Goal: Task Accomplishment & Management: Use online tool/utility

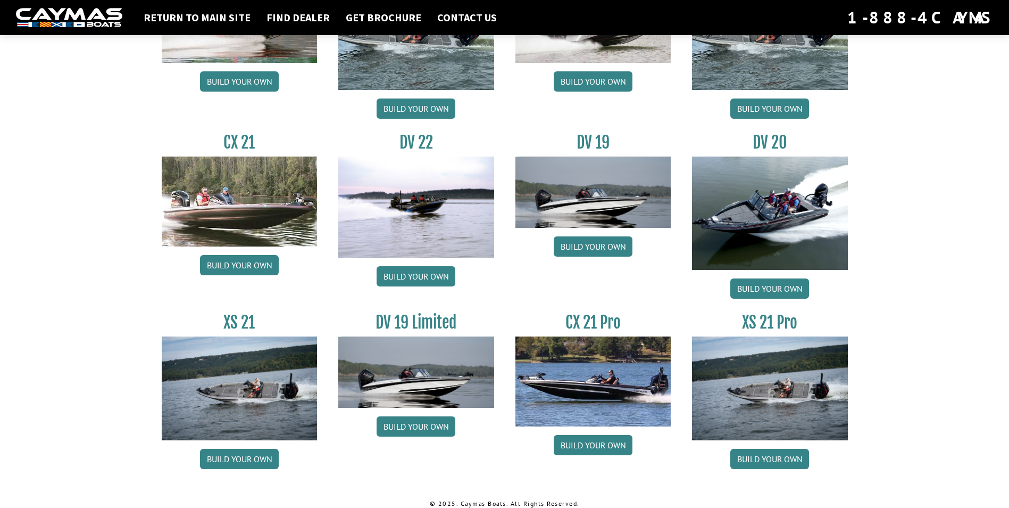
scroll to position [1184, 0]
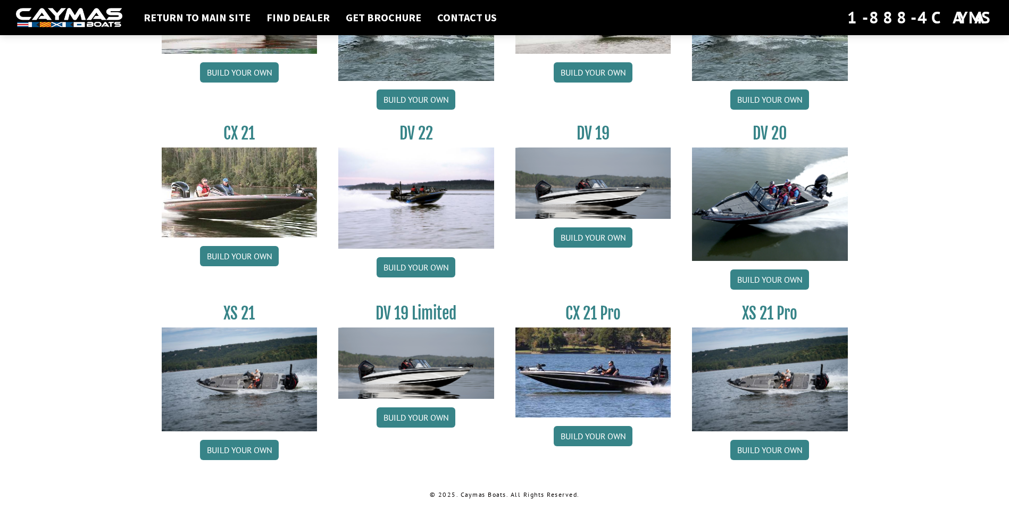
click at [583, 359] on img at bounding box center [594, 371] width 156 height 89
click at [587, 433] on link "Build your own" at bounding box center [593, 436] width 79 height 20
click at [757, 450] on link "Build your own" at bounding box center [769, 449] width 79 height 20
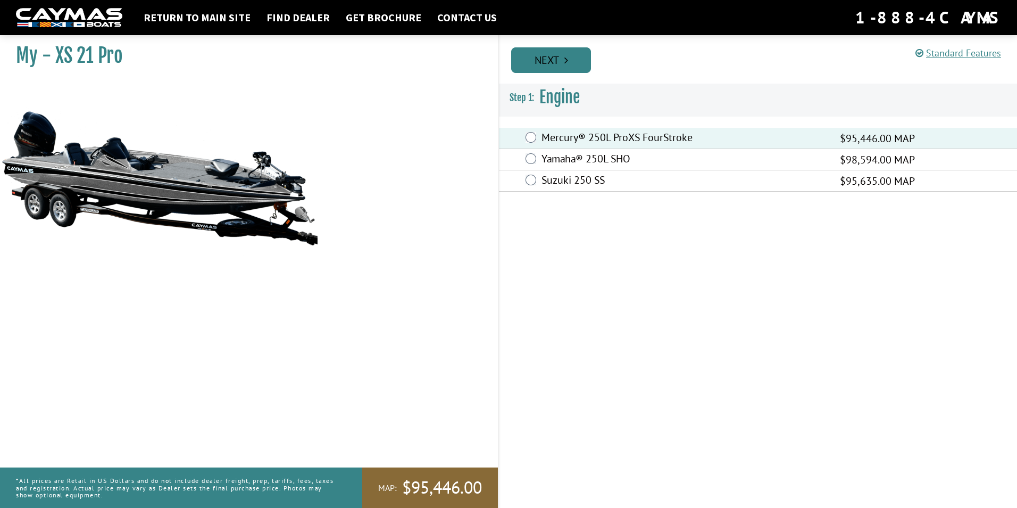
click at [555, 59] on link "Next" at bounding box center [551, 60] width 80 height 26
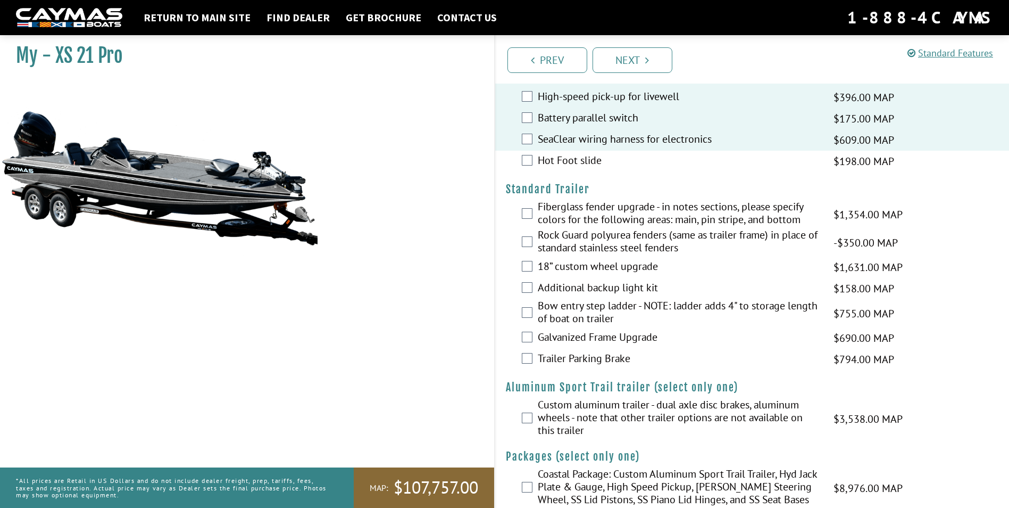
scroll to position [1366, 0]
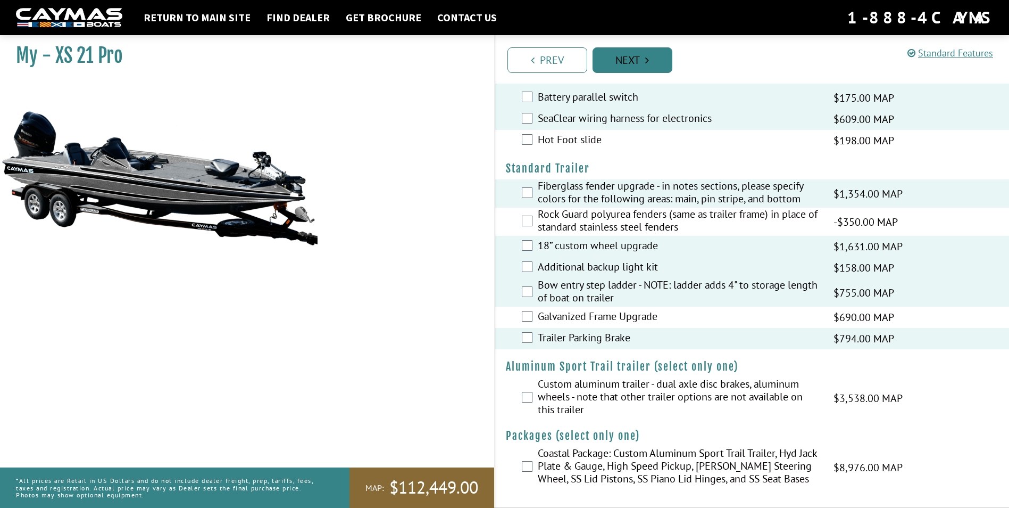
click at [641, 59] on link "Next" at bounding box center [633, 60] width 80 height 26
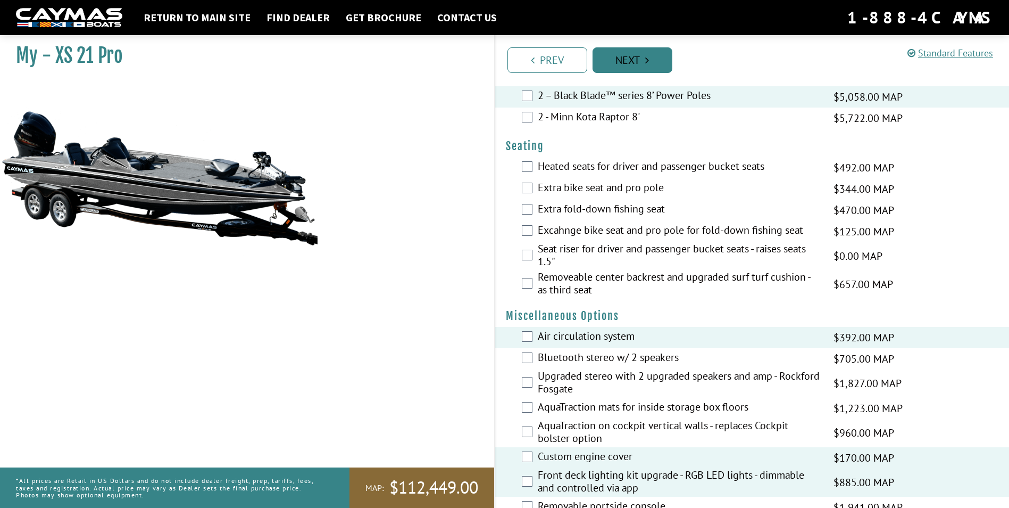
scroll to position [727, 0]
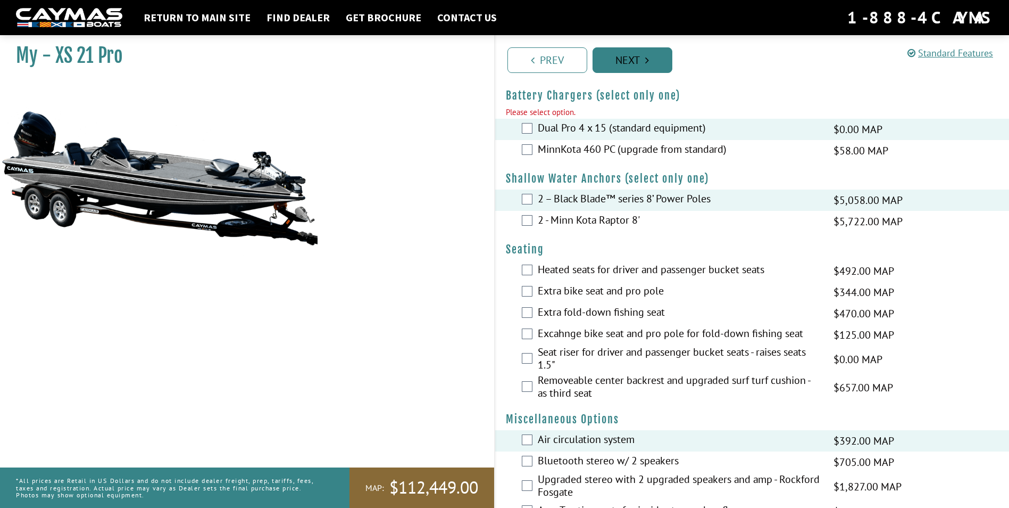
click at [640, 57] on link "Next" at bounding box center [633, 60] width 80 height 26
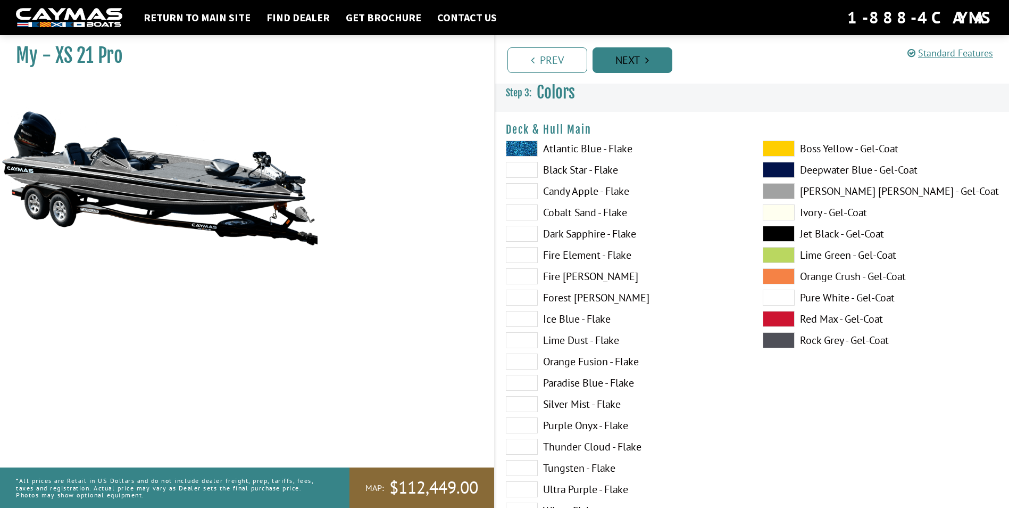
scroll to position [0, 0]
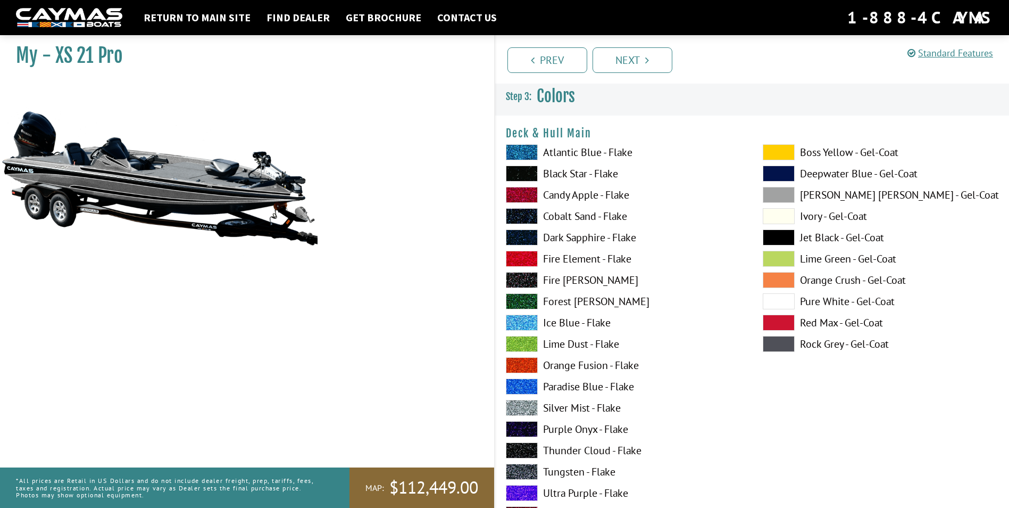
click at [572, 195] on label "Candy Apple - Flake" at bounding box center [624, 195] width 236 height 16
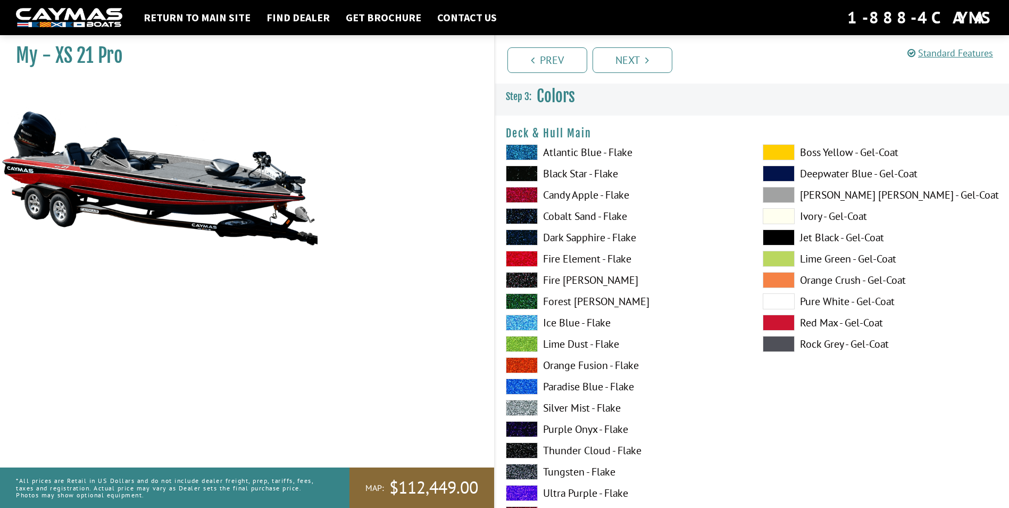
click at [572, 195] on label "Candy Apple - Flake" at bounding box center [624, 195] width 236 height 16
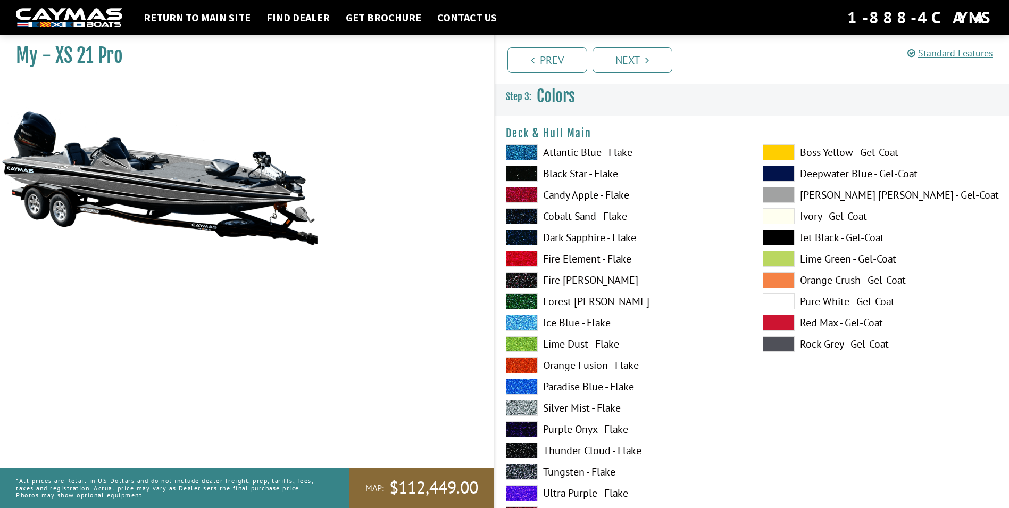
click at [566, 320] on label "Ice Blue - Flake" at bounding box center [624, 322] width 236 height 16
click at [559, 364] on label "Orange Fusion - Flake" at bounding box center [624, 365] width 236 height 16
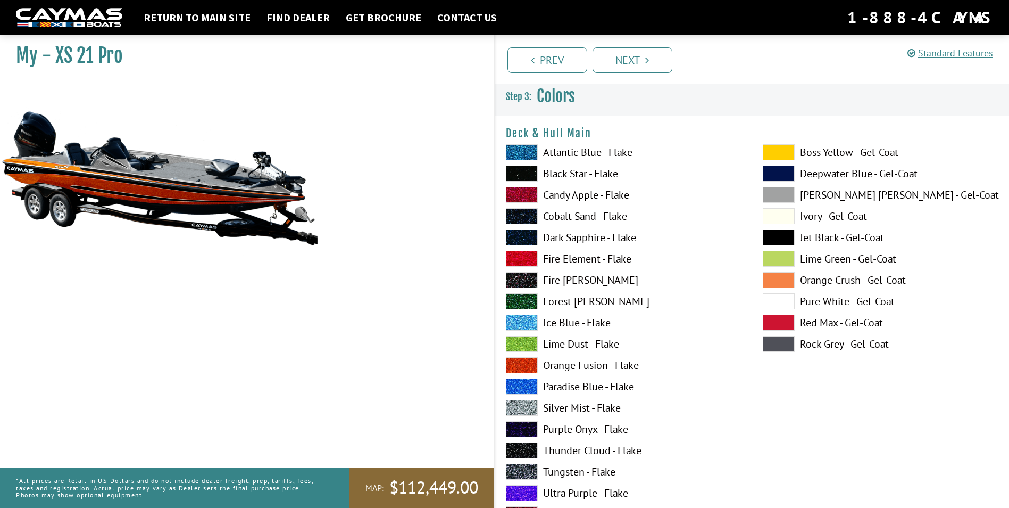
click at [559, 364] on label "Orange Fusion - Flake" at bounding box center [624, 365] width 236 height 16
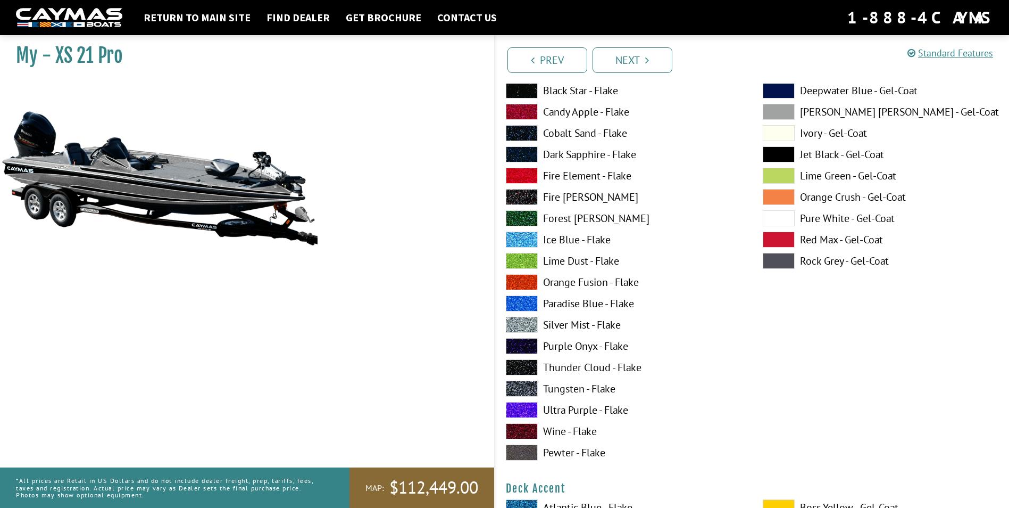
scroll to position [106, 0]
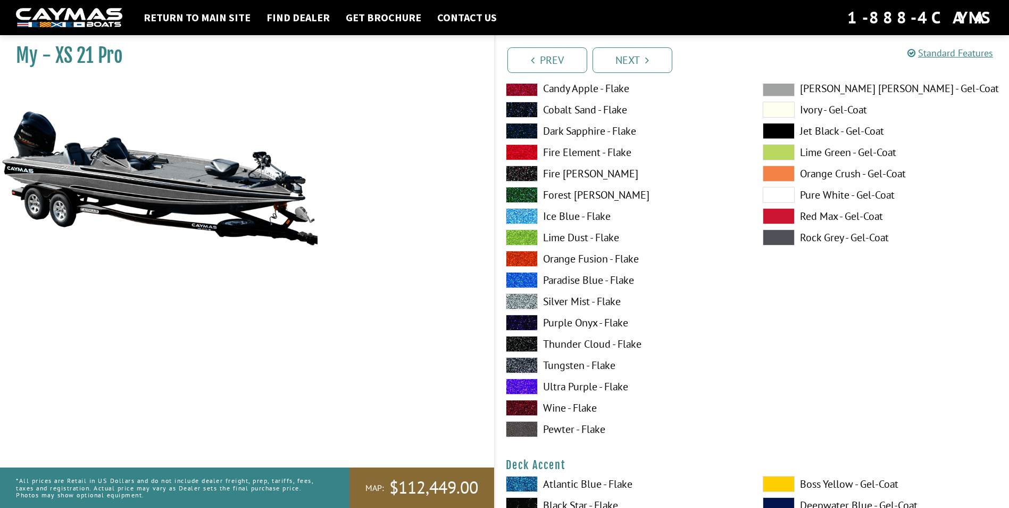
click at [568, 300] on label "Silver Mist - Flake" at bounding box center [624, 301] width 236 height 16
click at [567, 320] on label "Purple Onyx - Flake" at bounding box center [624, 322] width 236 height 16
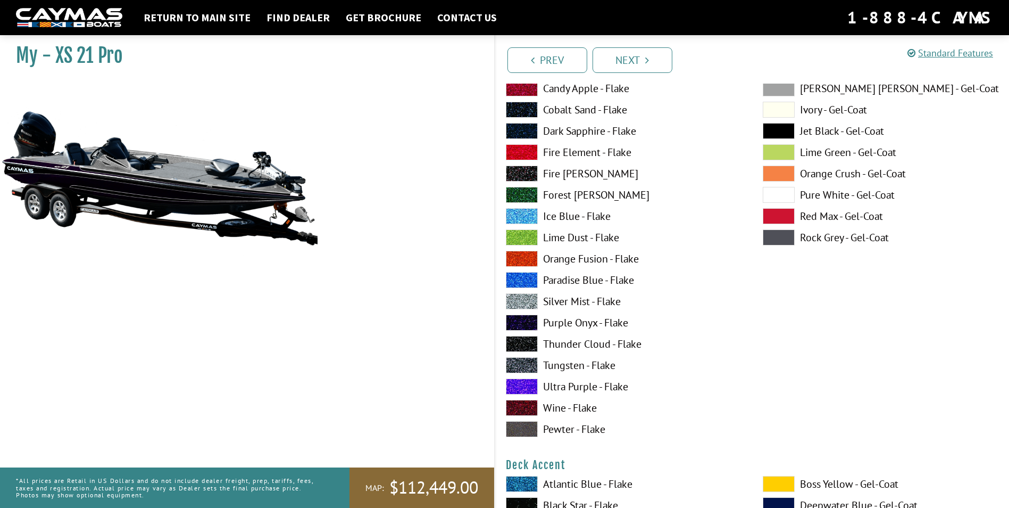
click at [567, 320] on label "Purple Onyx - Flake" at bounding box center [624, 322] width 236 height 16
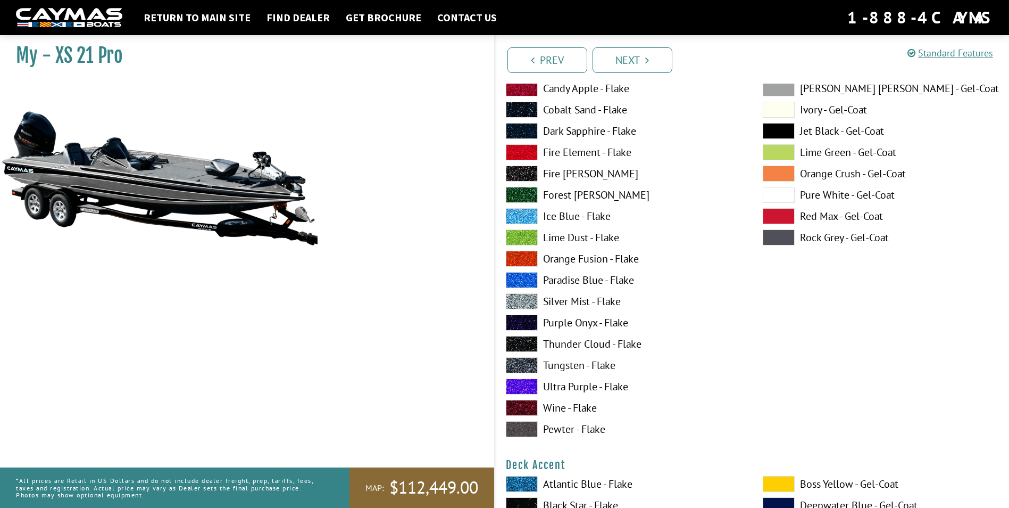
click at [564, 345] on label "Thunder Cloud - Flake" at bounding box center [624, 344] width 236 height 16
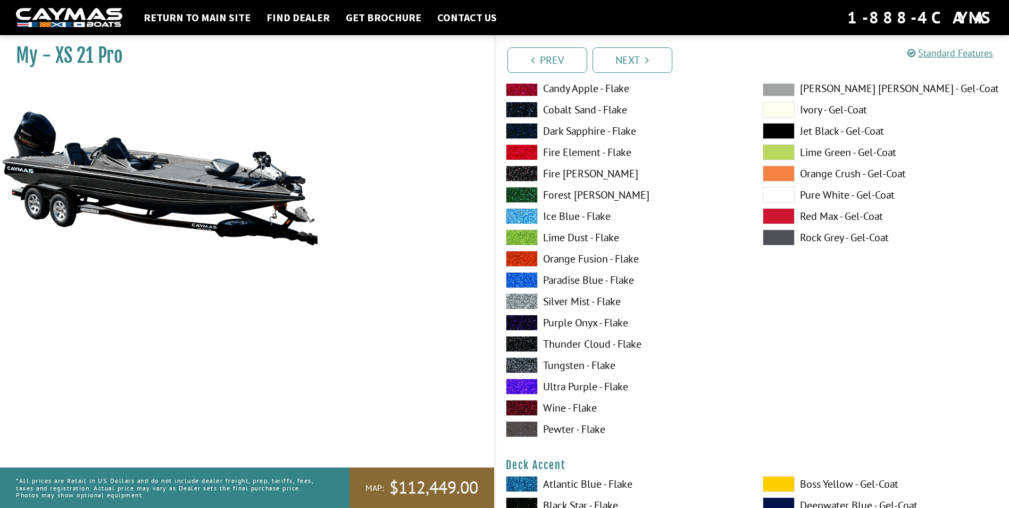
click at [564, 345] on label "Thunder Cloud - Flake" at bounding box center [624, 344] width 236 height 16
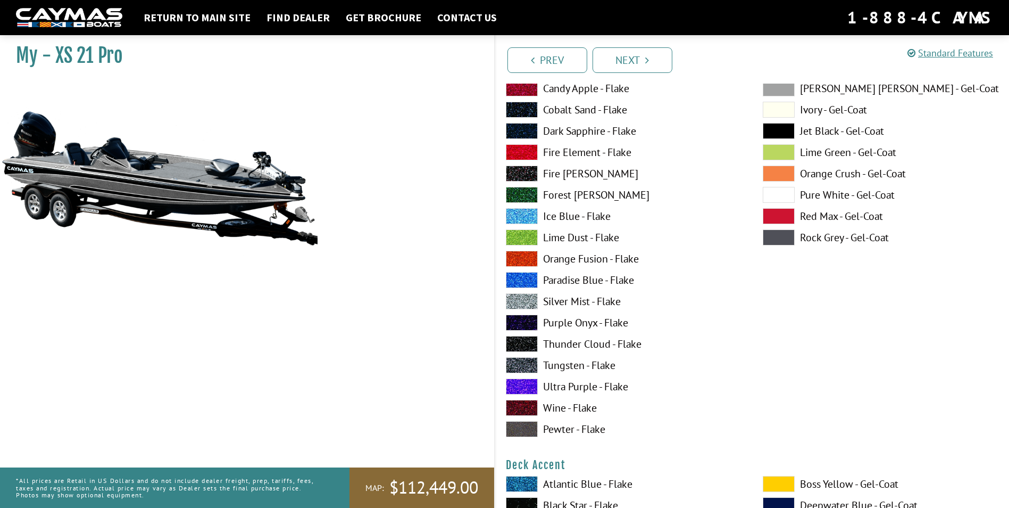
click at [563, 405] on label "Wine - Flake" at bounding box center [624, 408] width 236 height 16
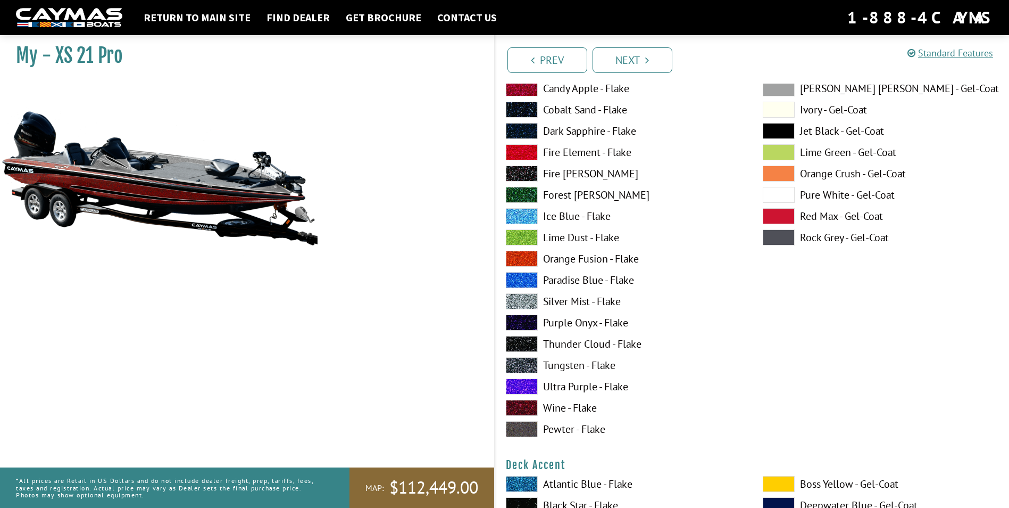
click at [562, 428] on label "Pewter - Flake" at bounding box center [624, 429] width 236 height 16
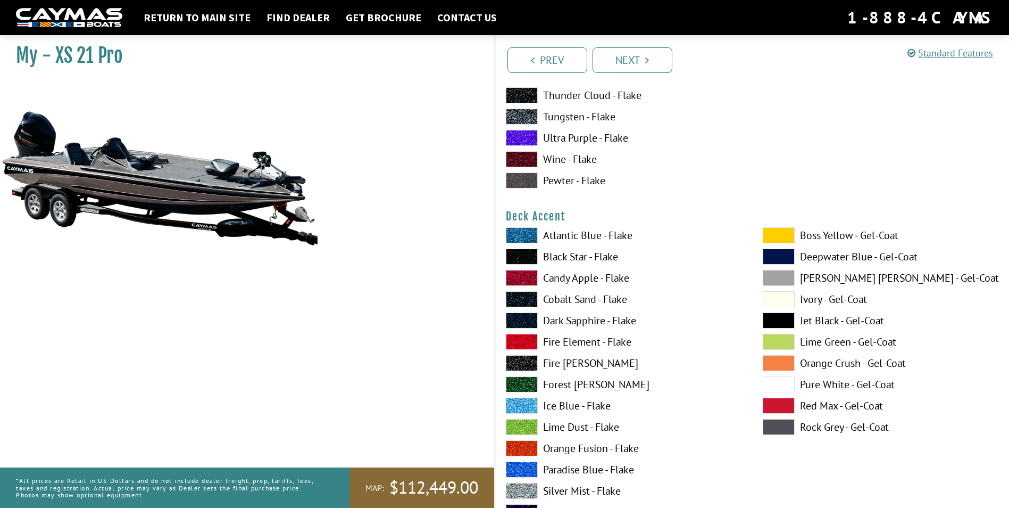
scroll to position [372, 0]
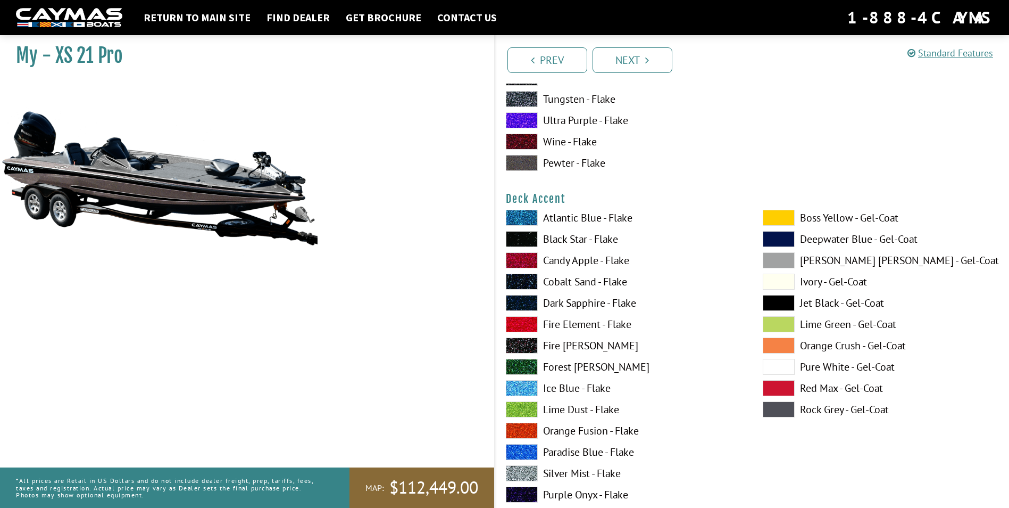
click at [775, 280] on span at bounding box center [779, 281] width 32 height 16
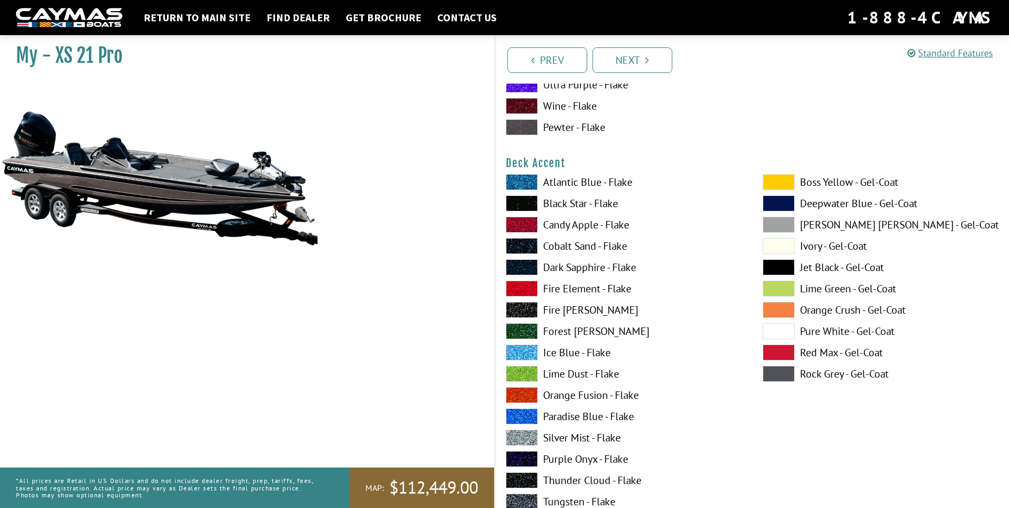
scroll to position [426, 0]
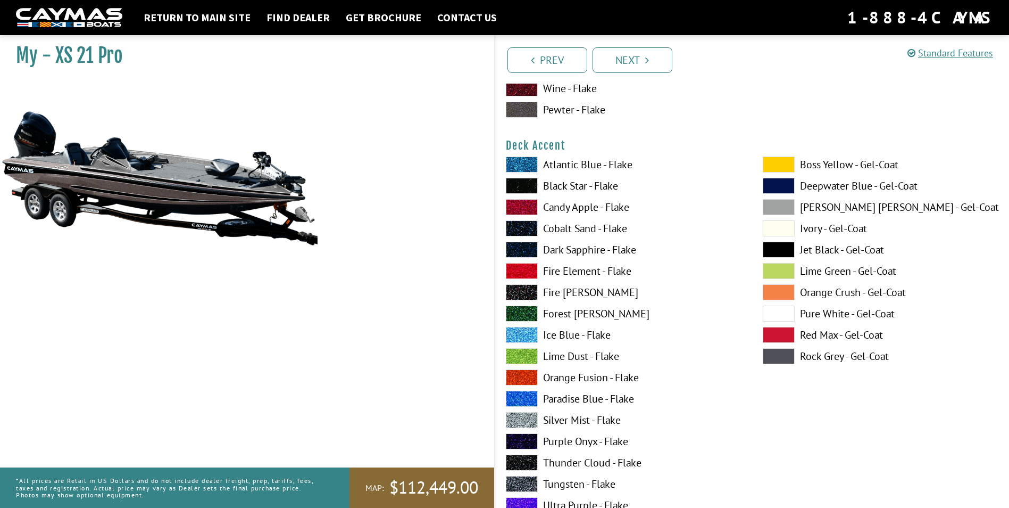
click at [579, 227] on label "Cobalt Sand - Flake" at bounding box center [624, 228] width 236 height 16
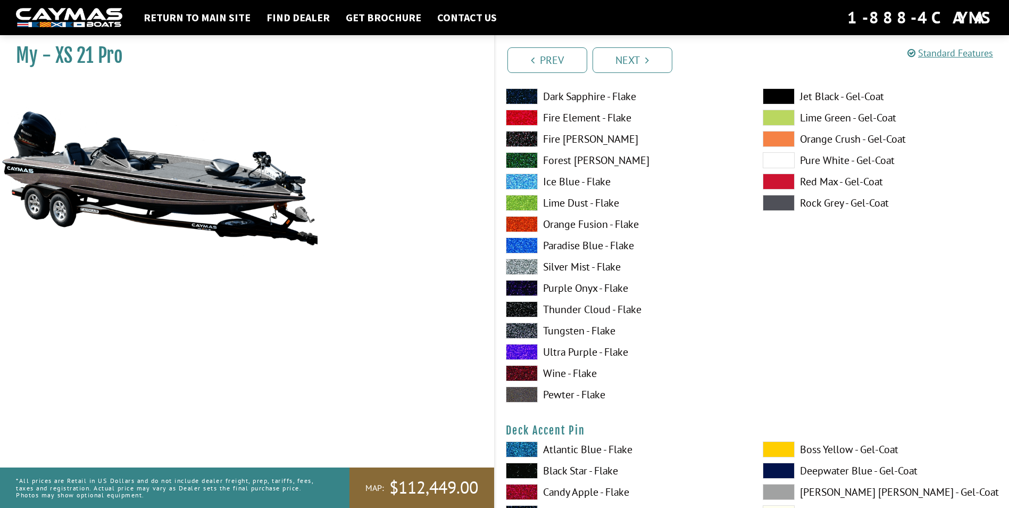
scroll to position [585, 0]
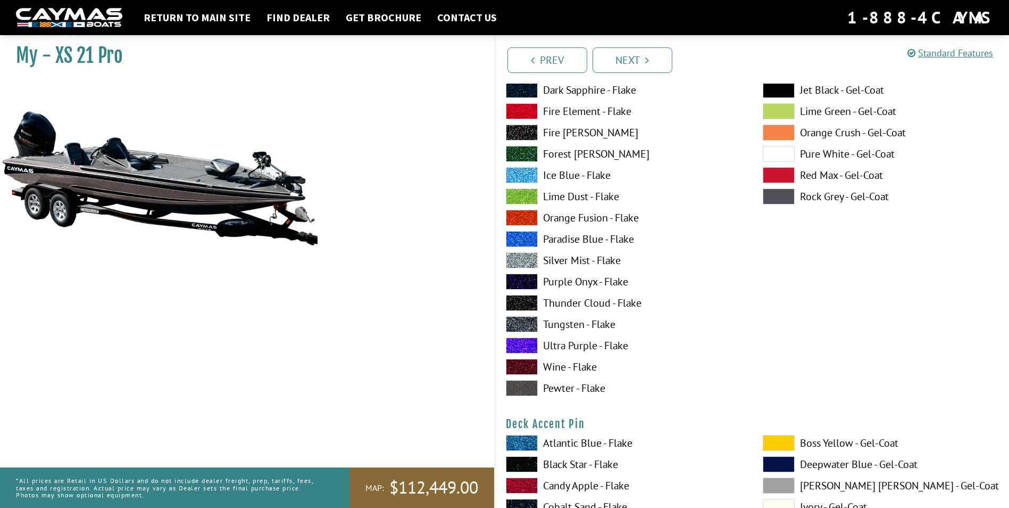
click at [584, 386] on label "Pewter - Flake" at bounding box center [624, 388] width 236 height 16
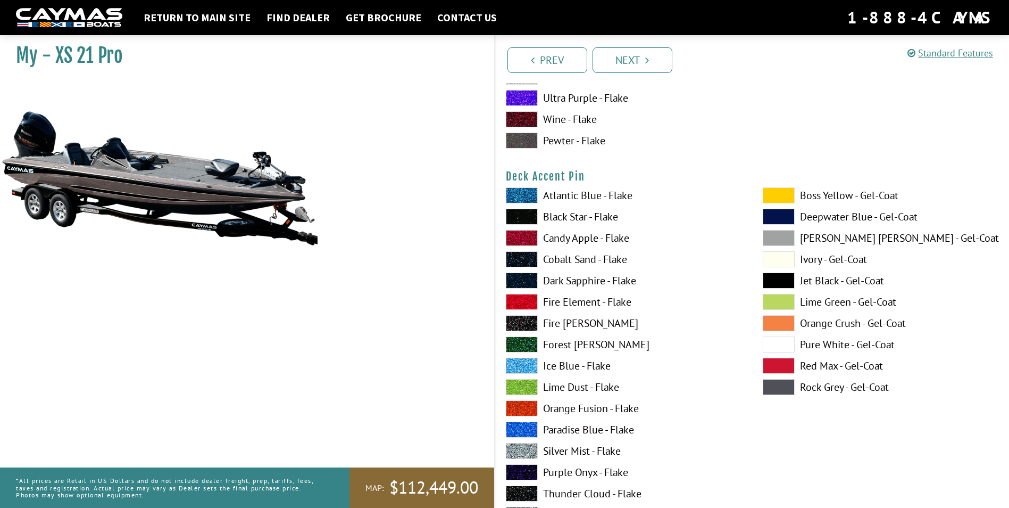
scroll to position [851, 0]
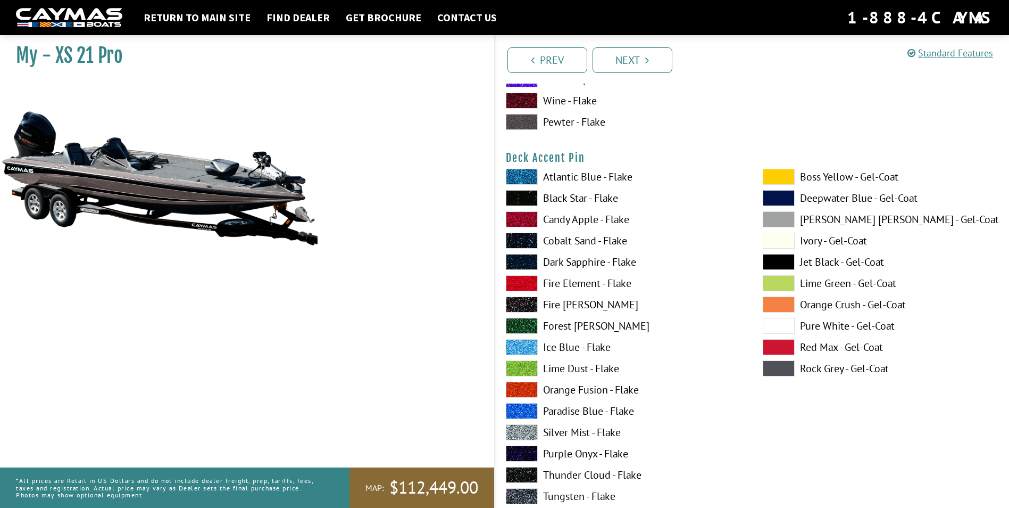
click at [583, 343] on label "Ice Blue - Flake" at bounding box center [624, 347] width 236 height 16
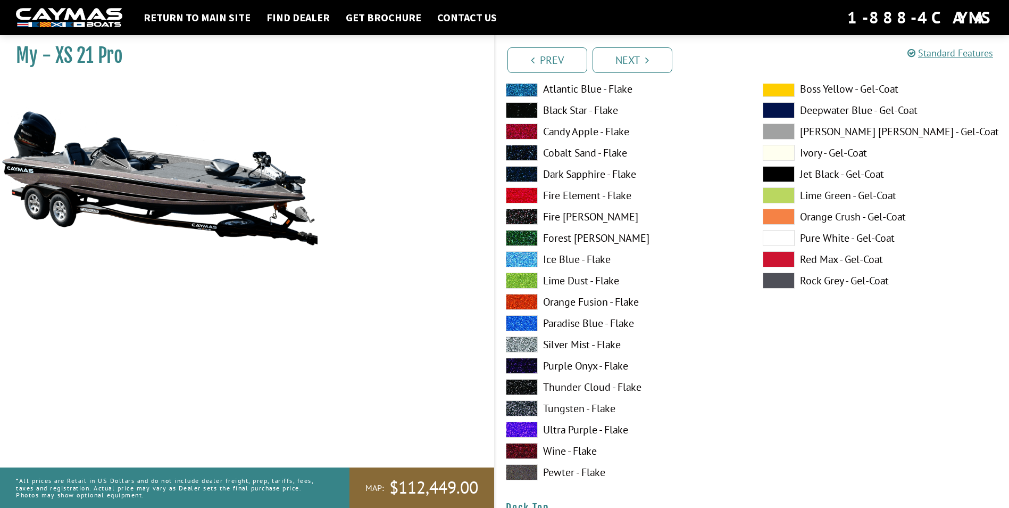
scroll to position [958, 0]
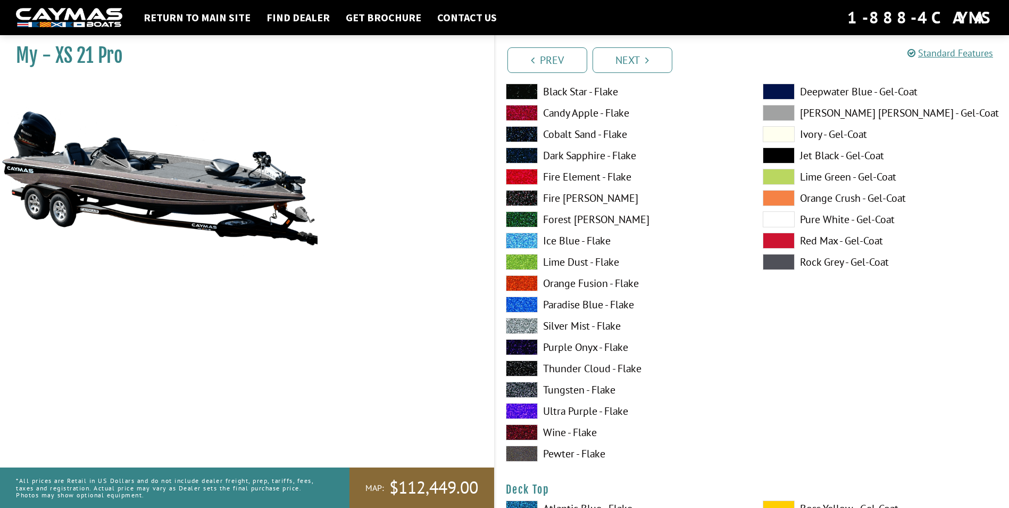
click at [581, 406] on label "Ultra Purple - Flake" at bounding box center [624, 411] width 236 height 16
click at [569, 430] on label "Wine - Flake" at bounding box center [624, 432] width 236 height 16
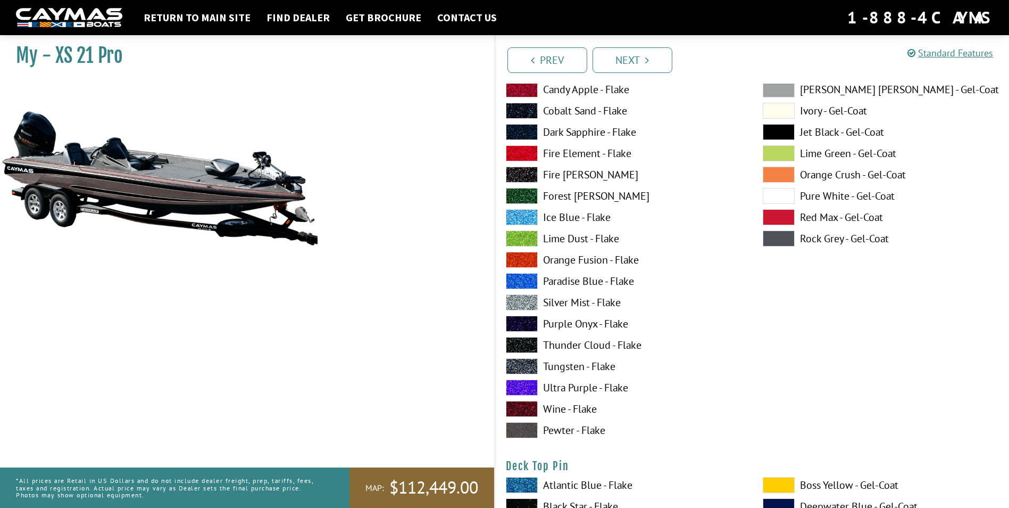
scroll to position [1437, 0]
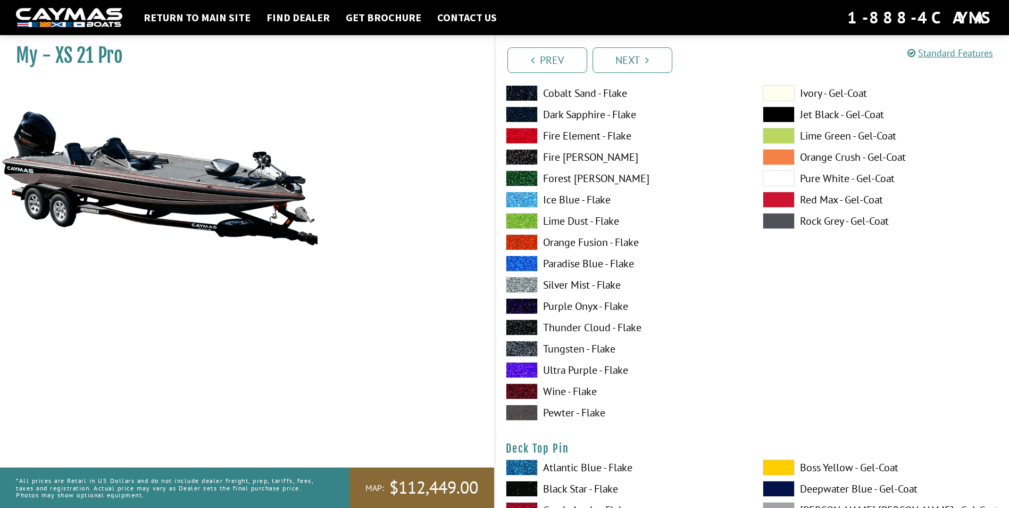
click at [564, 391] on label "Wine - Flake" at bounding box center [624, 391] width 236 height 16
click at [563, 408] on label "Pewter - Flake" at bounding box center [624, 412] width 236 height 16
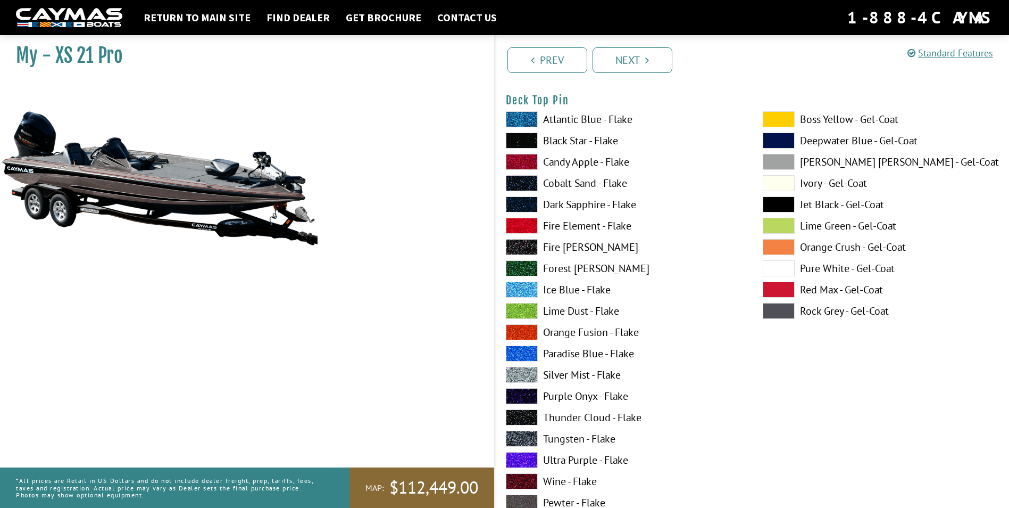
scroll to position [1809, 0]
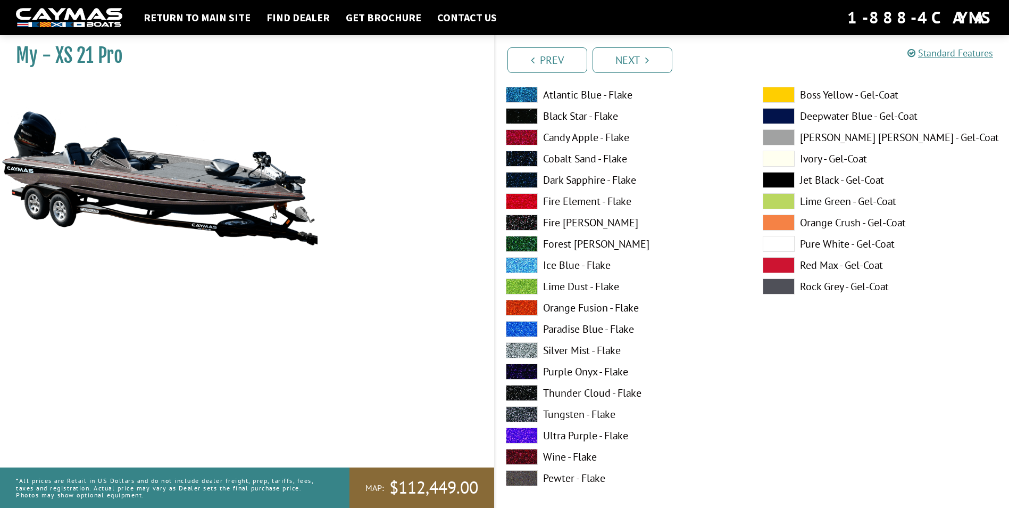
click at [564, 454] on label "Wine - Flake" at bounding box center [624, 457] width 236 height 16
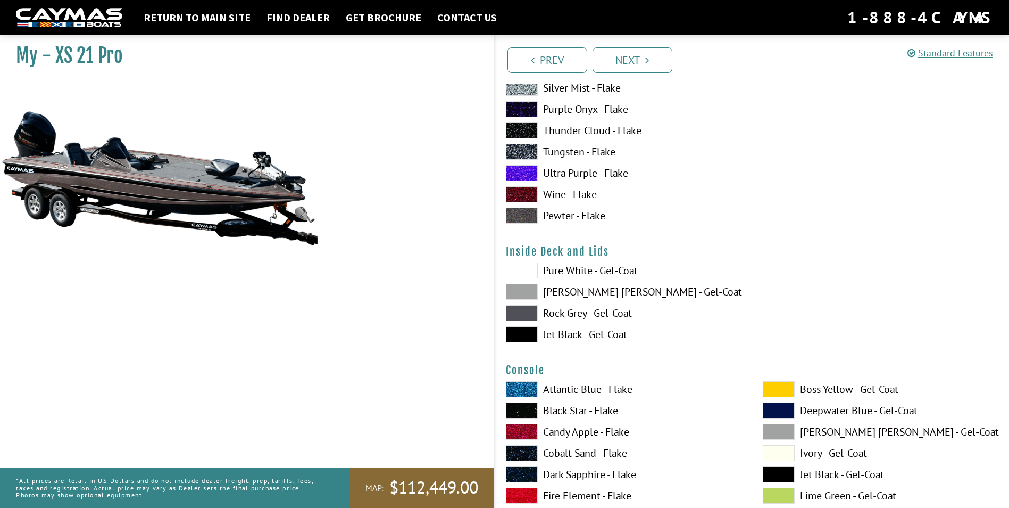
scroll to position [2075, 0]
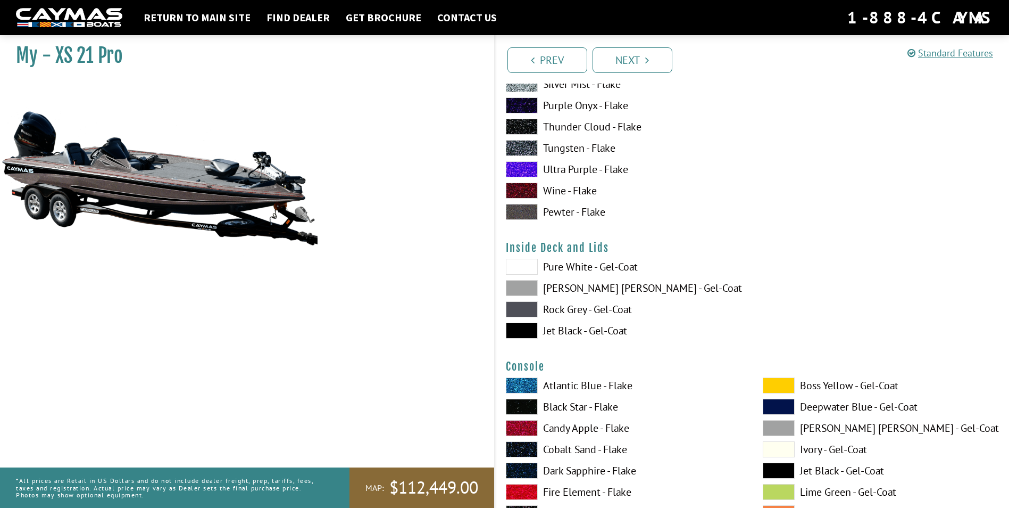
click at [575, 262] on label "Pure White - Gel-Coat" at bounding box center [624, 267] width 236 height 16
click at [572, 262] on label "Pure White - Gel-Coat" at bounding box center [624, 267] width 236 height 16
click at [562, 328] on label "Jet Black - Gel-Coat" at bounding box center [624, 330] width 236 height 16
click at [559, 285] on label "[PERSON_NAME] [PERSON_NAME] - Gel-Coat" at bounding box center [624, 288] width 236 height 16
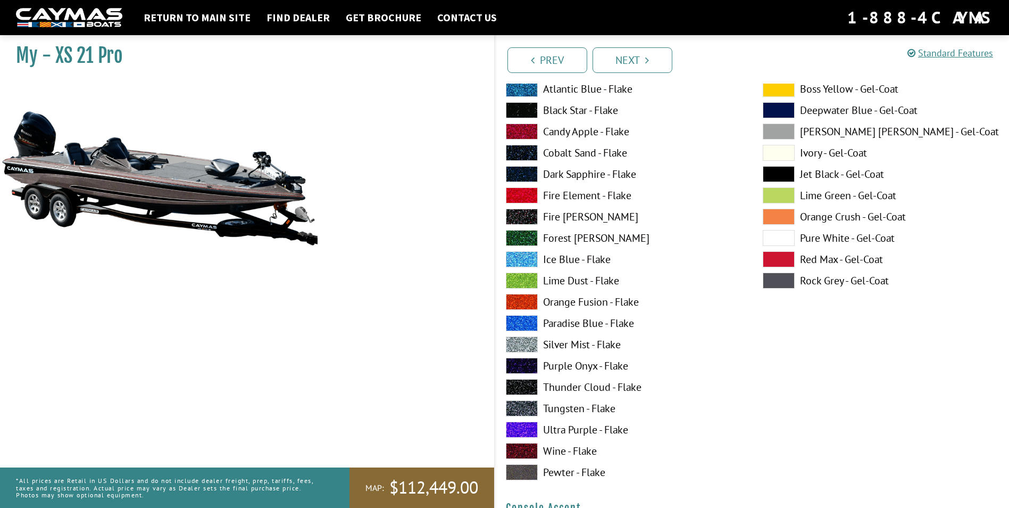
scroll to position [2447, 0]
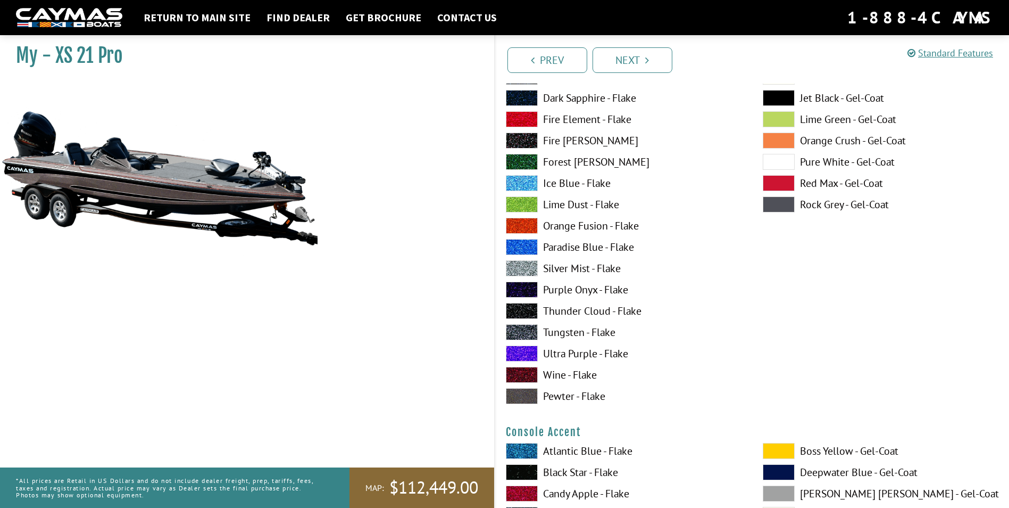
click at [585, 393] on label "Pewter - Flake" at bounding box center [624, 396] width 236 height 16
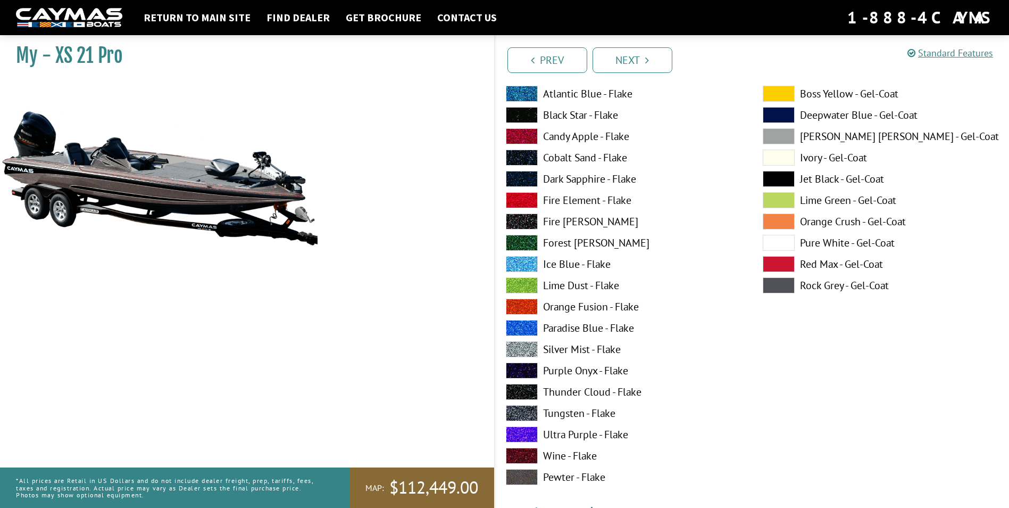
scroll to position [2820, 0]
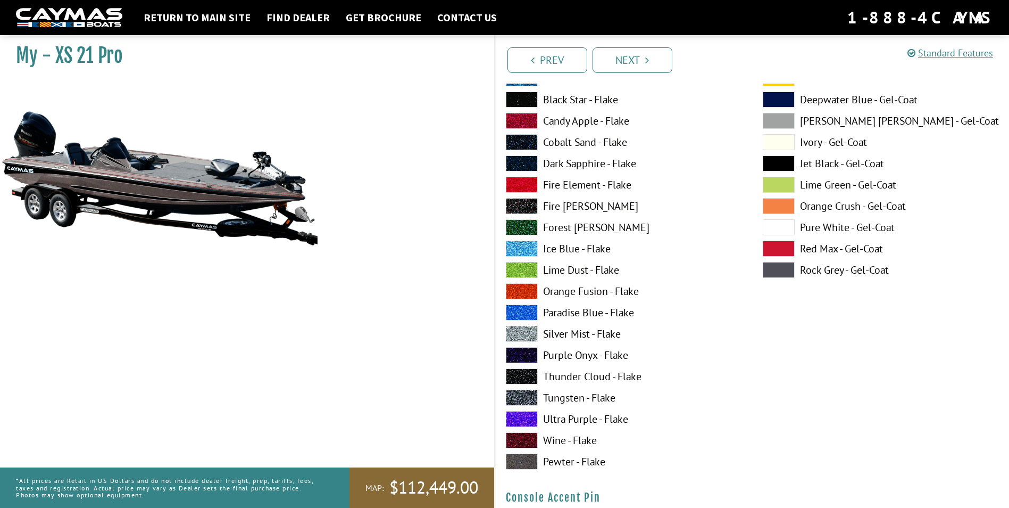
click at [577, 437] on label "Wine - Flake" at bounding box center [624, 440] width 236 height 16
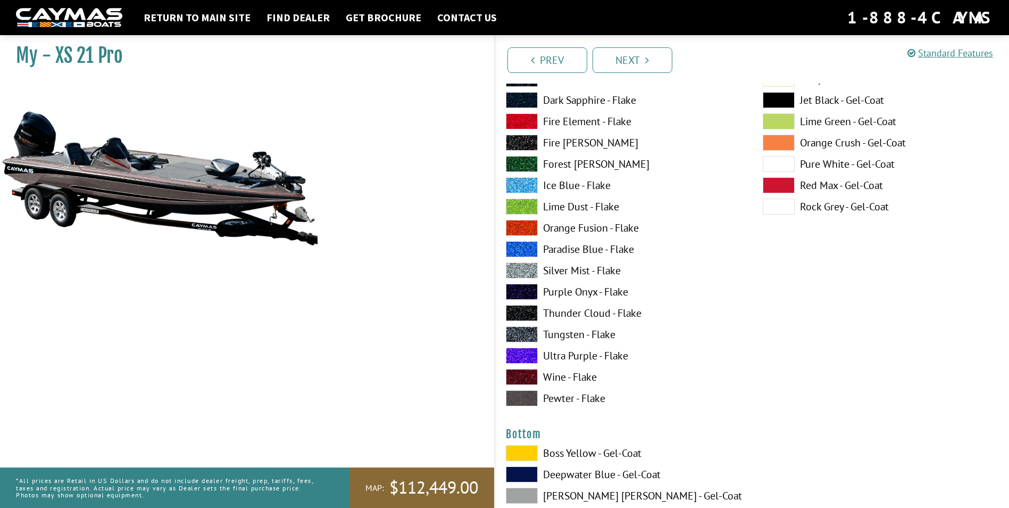
scroll to position [3352, 0]
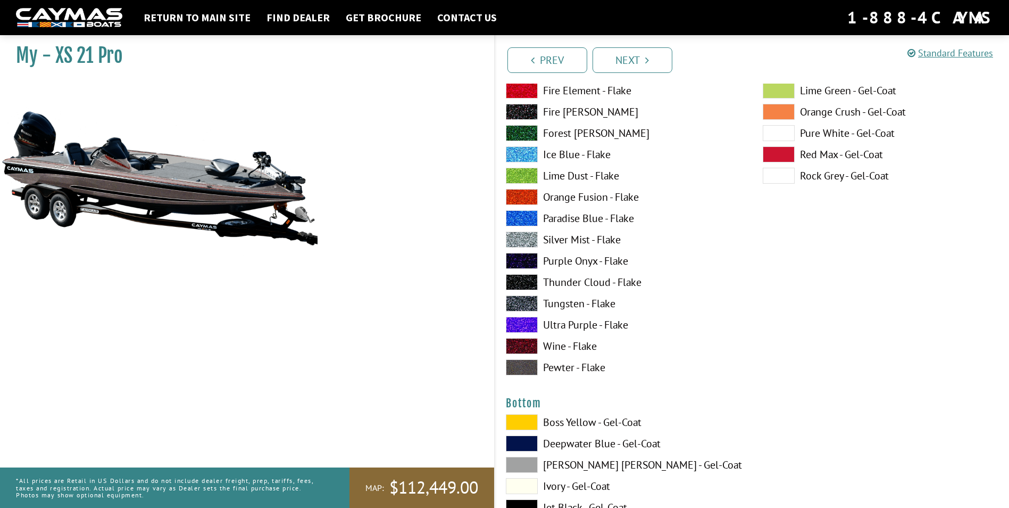
click at [583, 344] on label "Wine - Flake" at bounding box center [624, 346] width 236 height 16
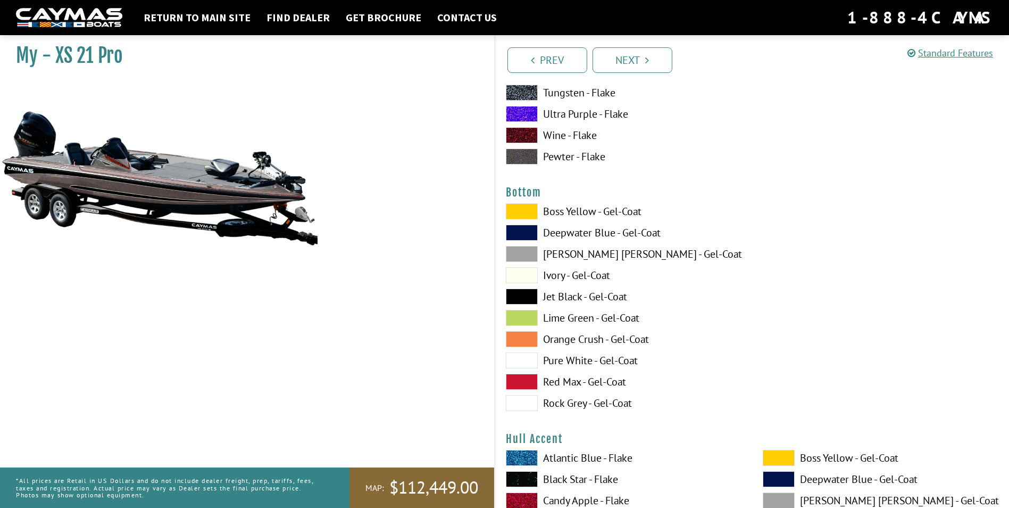
scroll to position [3565, 0]
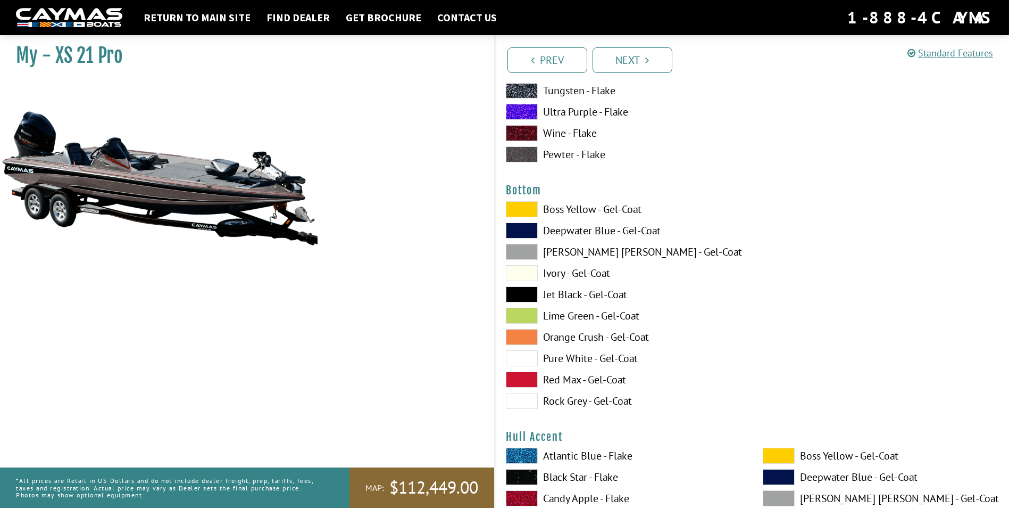
click at [576, 269] on label "Ivory - Gel-Coat" at bounding box center [624, 273] width 236 height 16
click at [573, 227] on label "Deepwater Blue - Gel-Coat" at bounding box center [624, 230] width 236 height 16
click at [571, 207] on label "Boss Yellow - Gel-Coat" at bounding box center [624, 209] width 236 height 16
click at [566, 313] on label "Lime Green - Gel-Coat" at bounding box center [624, 316] width 236 height 16
click at [567, 334] on label "Orange Crush - Gel-Coat" at bounding box center [624, 337] width 236 height 16
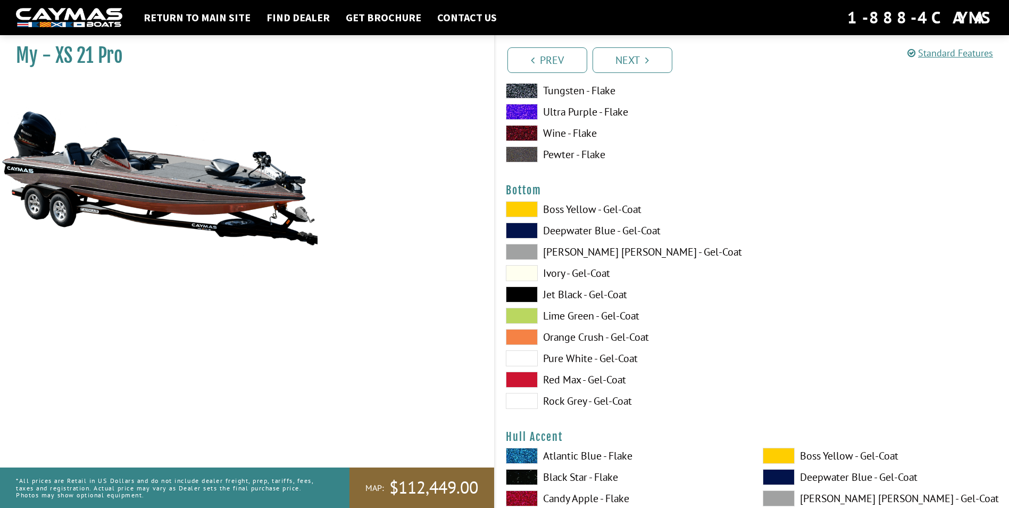
click at [569, 399] on label "Rock Grey - Gel-Coat" at bounding box center [624, 401] width 236 height 16
click at [572, 356] on label "Pure White - Gel-Coat" at bounding box center [624, 358] width 236 height 16
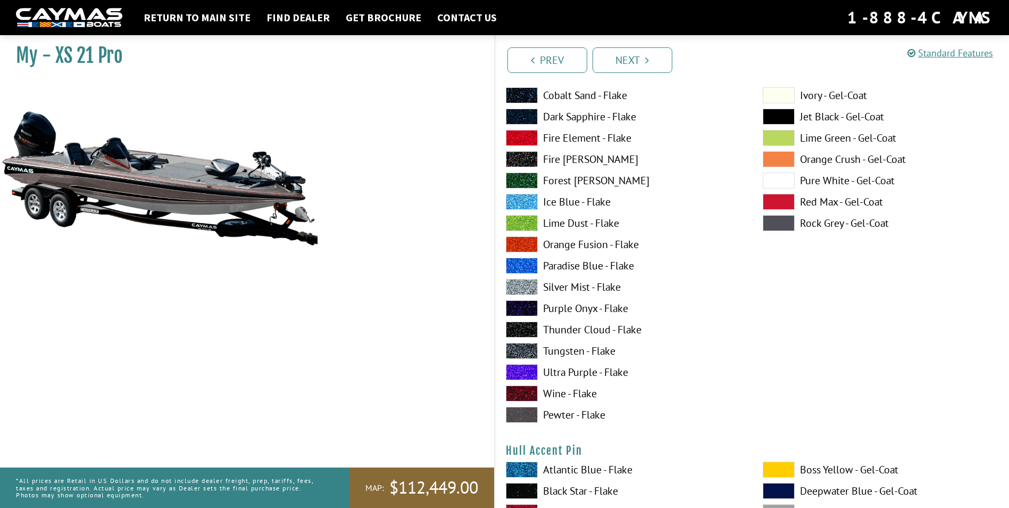
scroll to position [3990, 0]
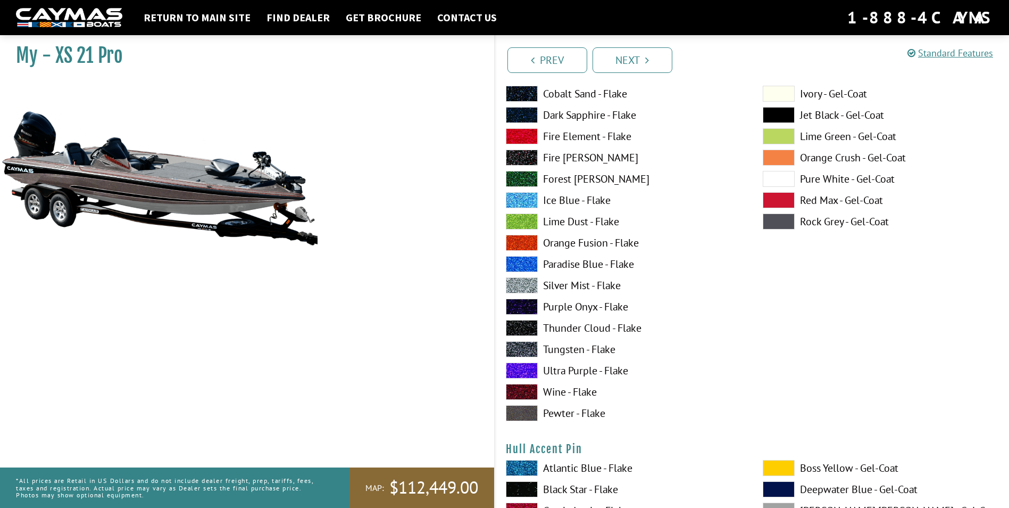
click at [590, 389] on label "Wine - Flake" at bounding box center [624, 392] width 236 height 16
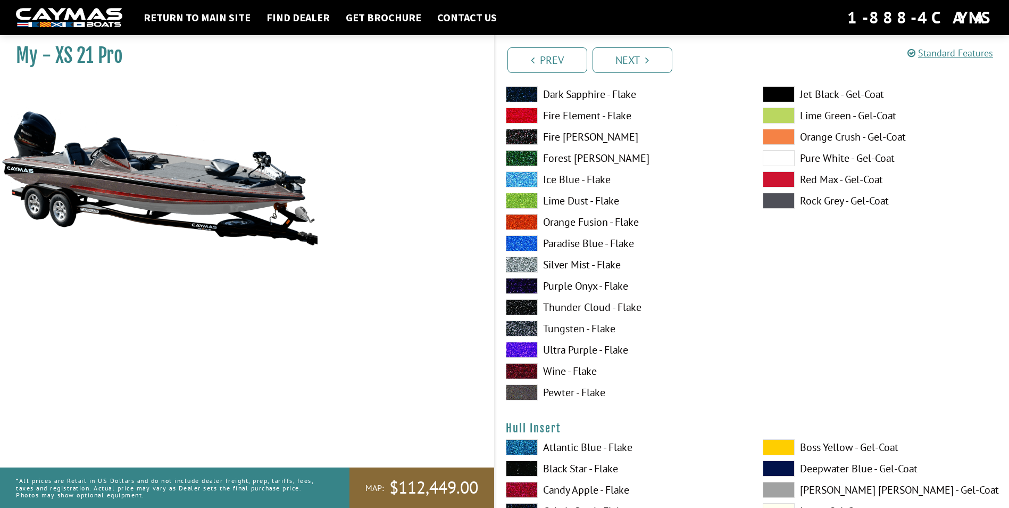
scroll to position [4469, 0]
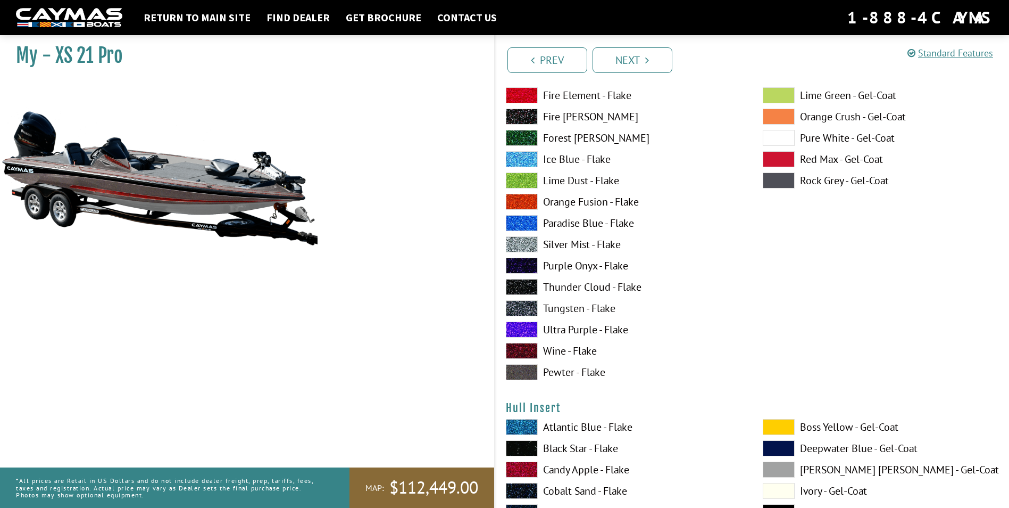
click at [592, 351] on label "Wine - Flake" at bounding box center [624, 351] width 236 height 16
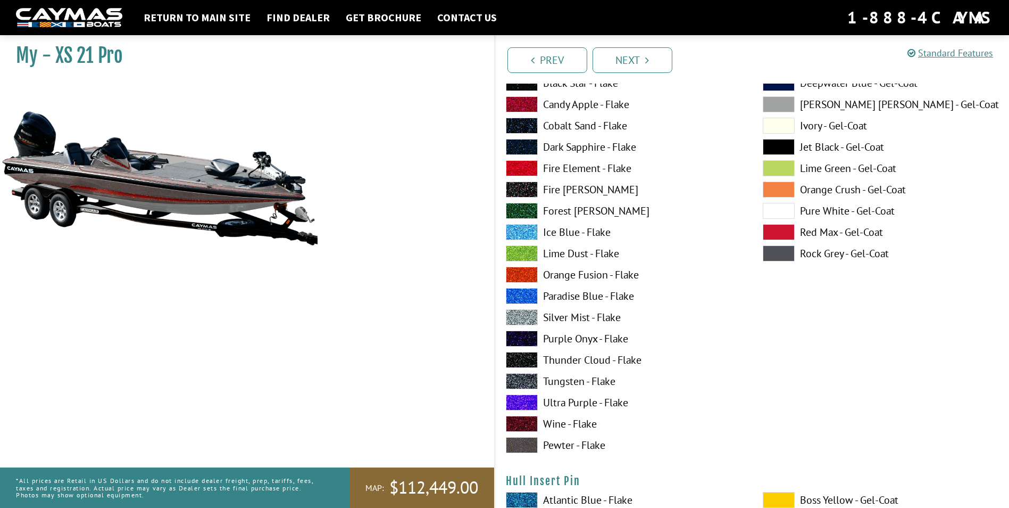
scroll to position [4842, 0]
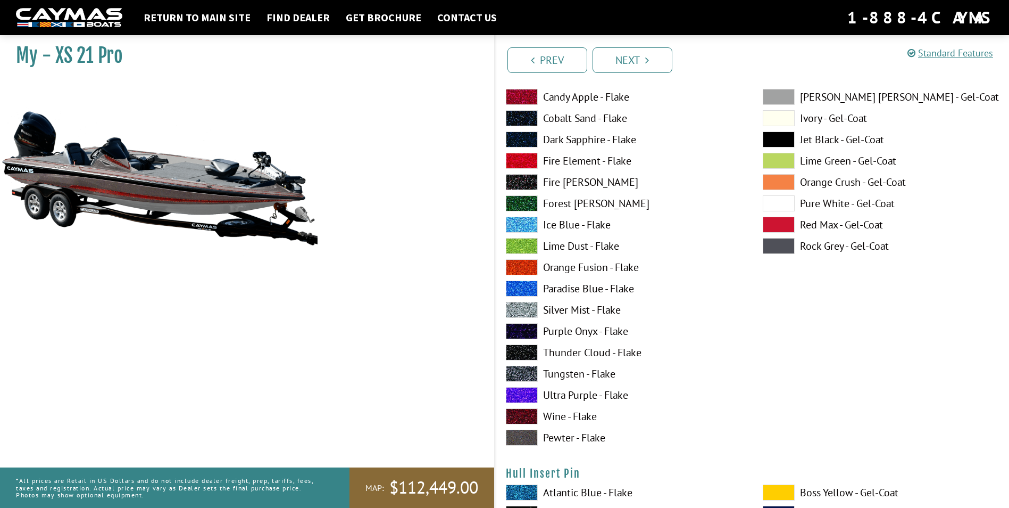
click at [578, 414] on label "Wine - Flake" at bounding box center [624, 416] width 236 height 16
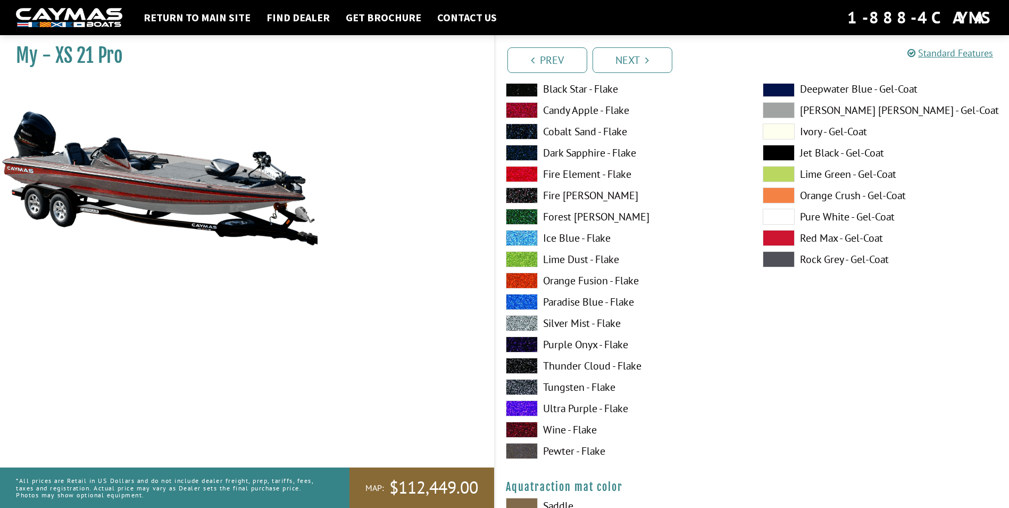
scroll to position [5267, 0]
click at [570, 428] on label "Wine - Flake" at bounding box center [624, 428] width 236 height 16
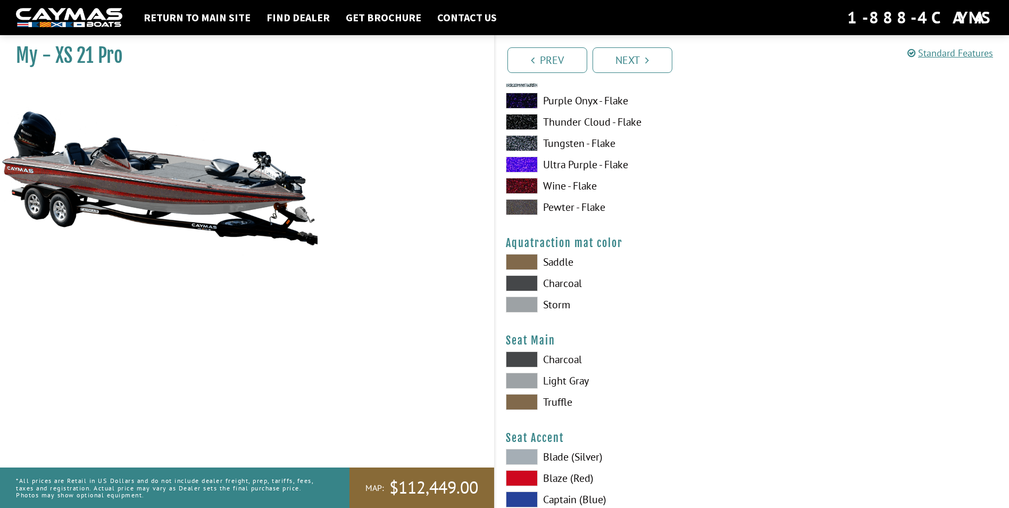
scroll to position [5533, 0]
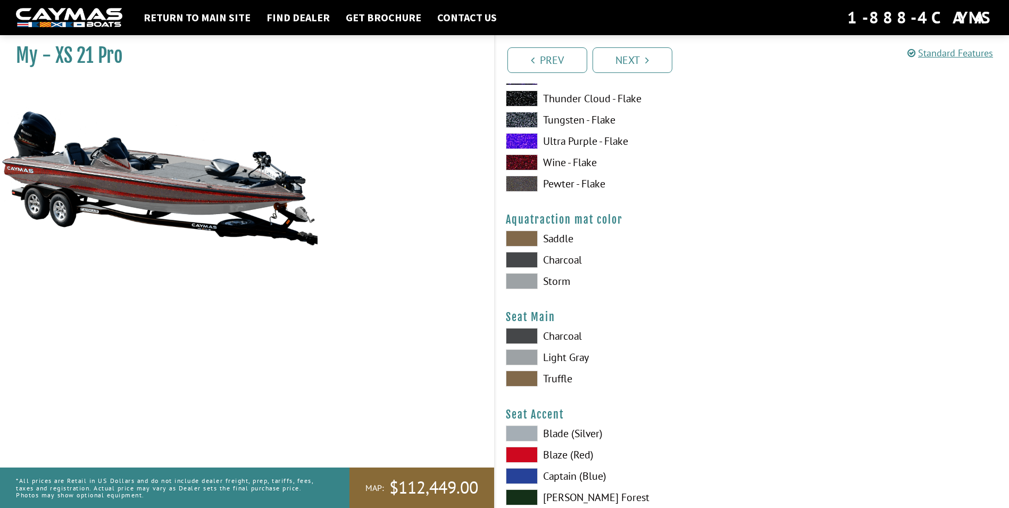
click at [534, 238] on span at bounding box center [522, 238] width 32 height 16
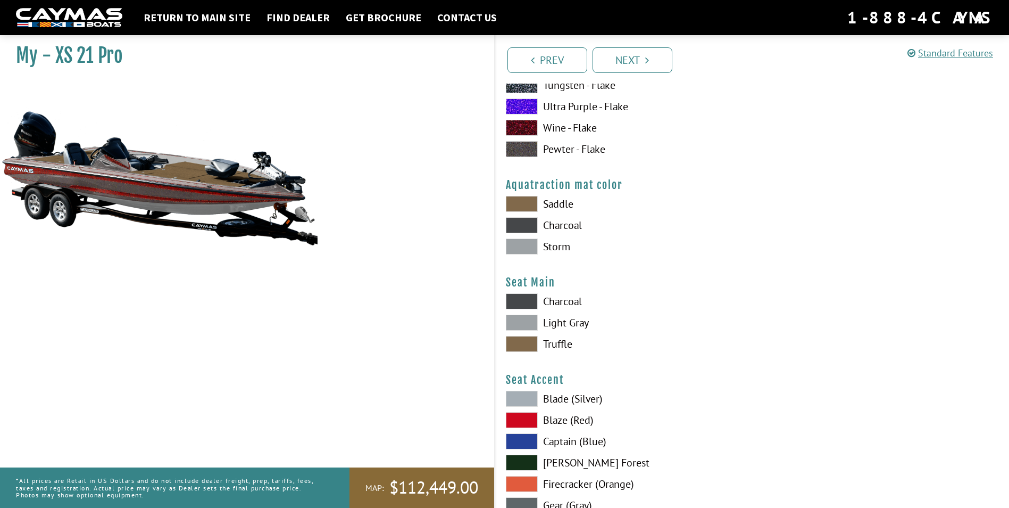
scroll to position [5586, 0]
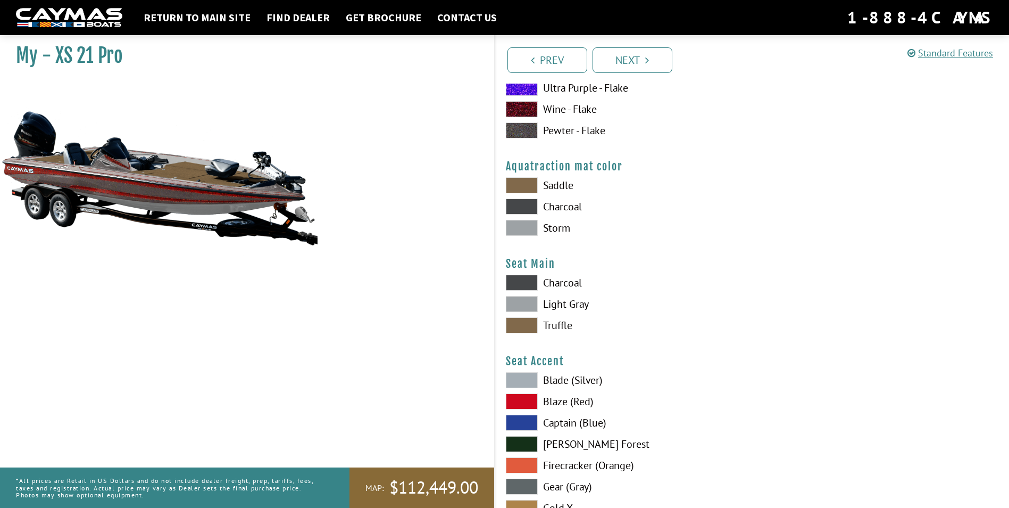
click at [558, 321] on label "Truffle" at bounding box center [624, 325] width 236 height 16
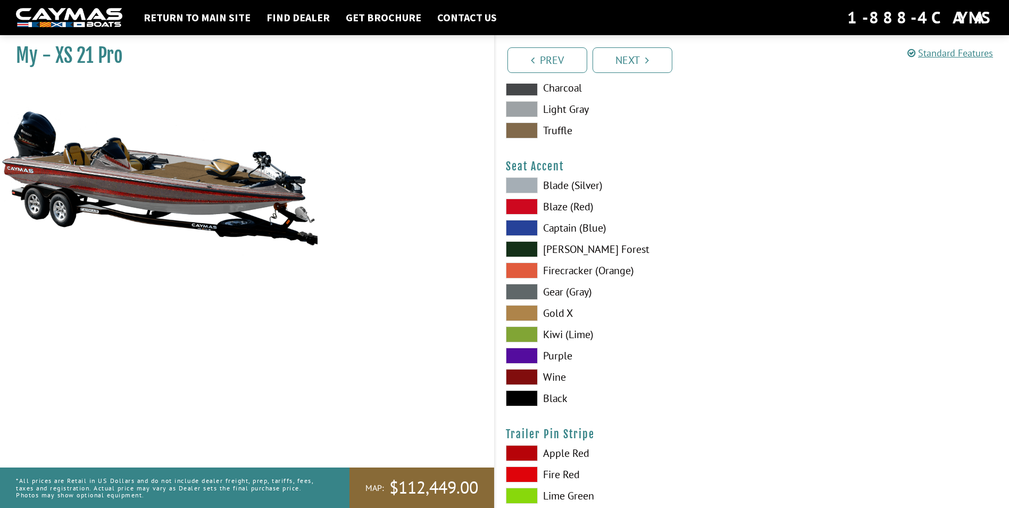
scroll to position [5799, 0]
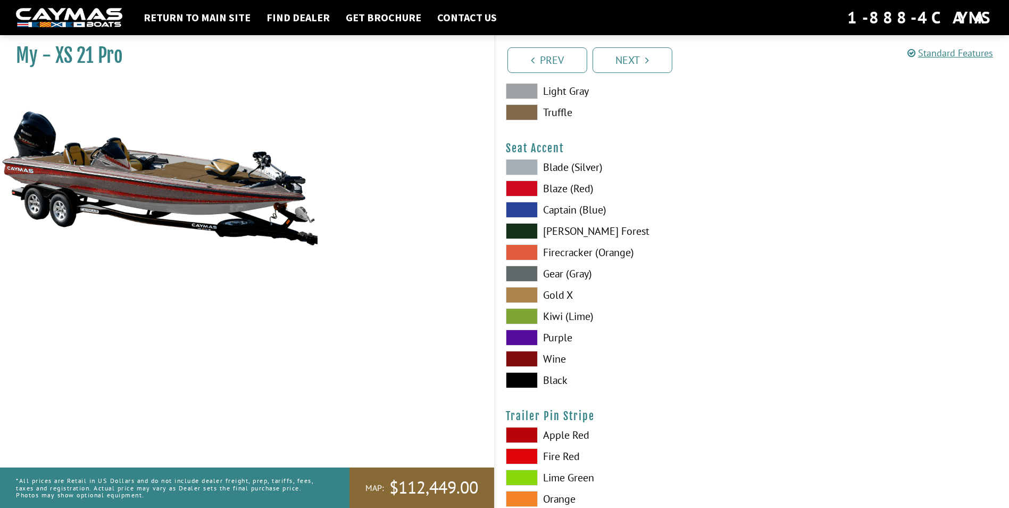
click at [549, 356] on label "Wine" at bounding box center [624, 359] width 236 height 16
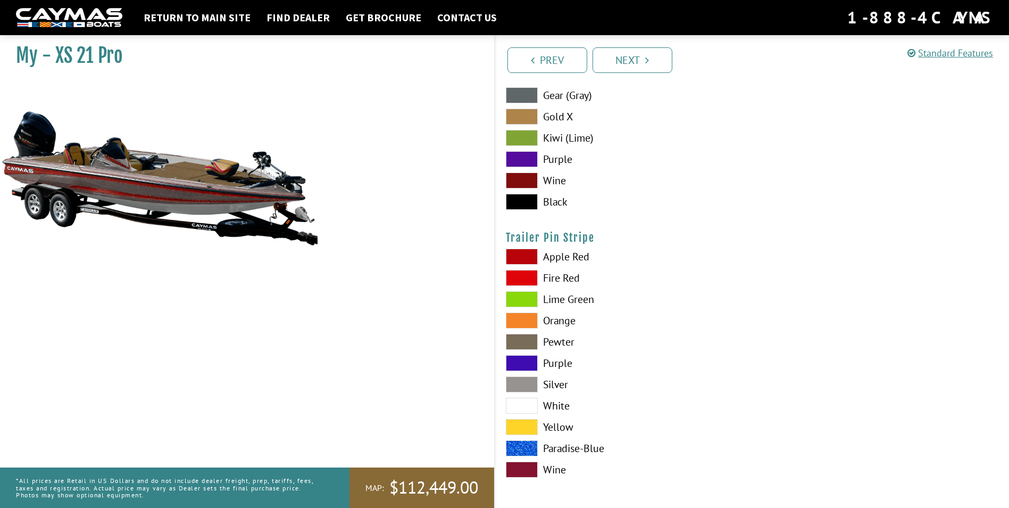
scroll to position [5979, 0]
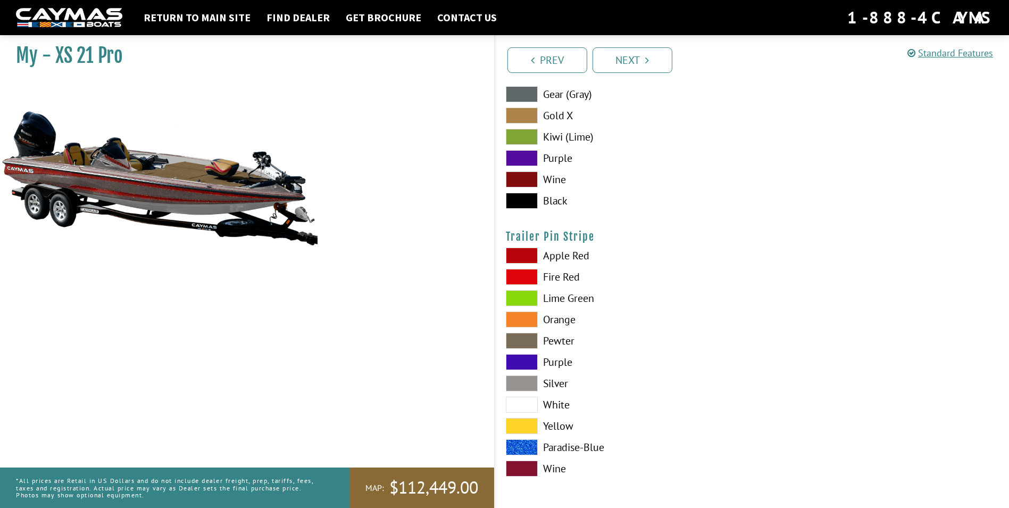
click at [553, 466] on label "Wine" at bounding box center [624, 468] width 236 height 16
click at [643, 57] on link "Next" at bounding box center [633, 60] width 80 height 26
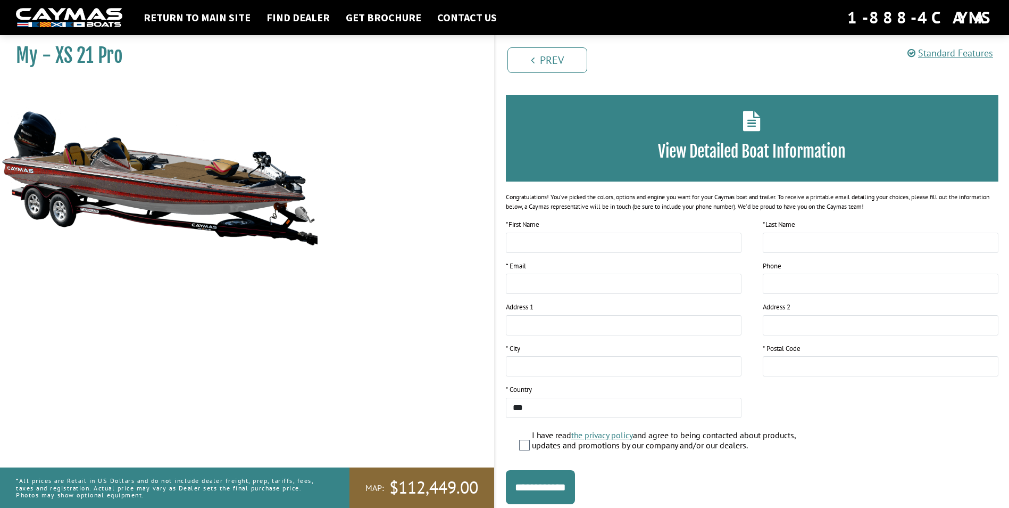
scroll to position [0, 0]
